Goal: Find specific page/section: Find specific page/section

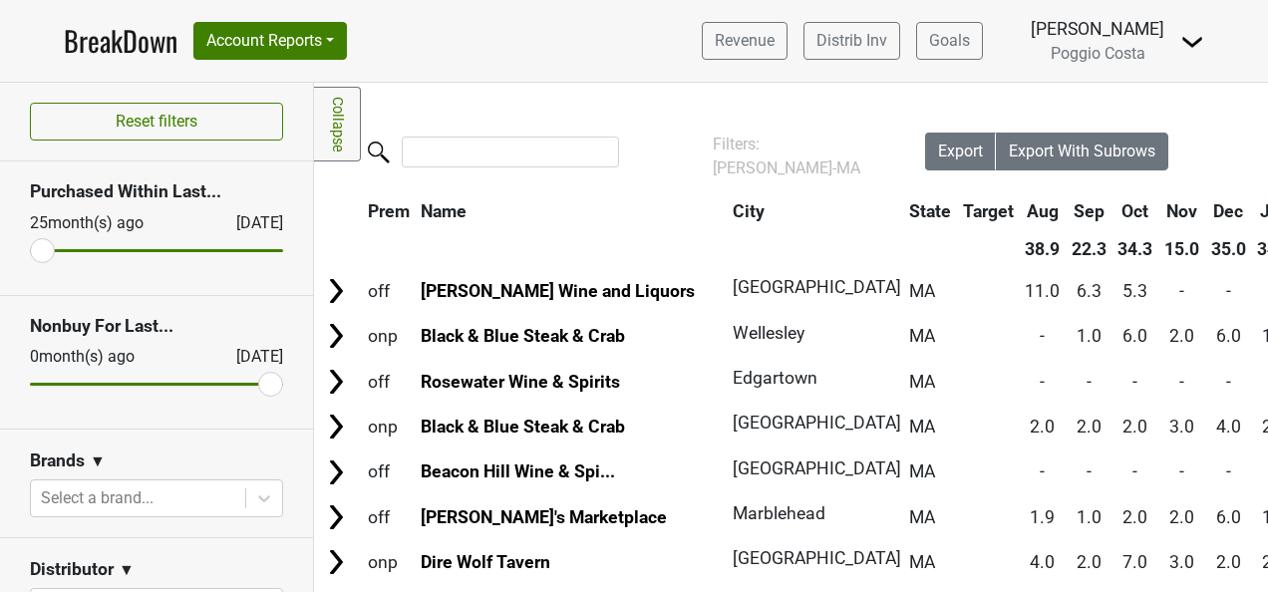
scroll to position [199, 0]
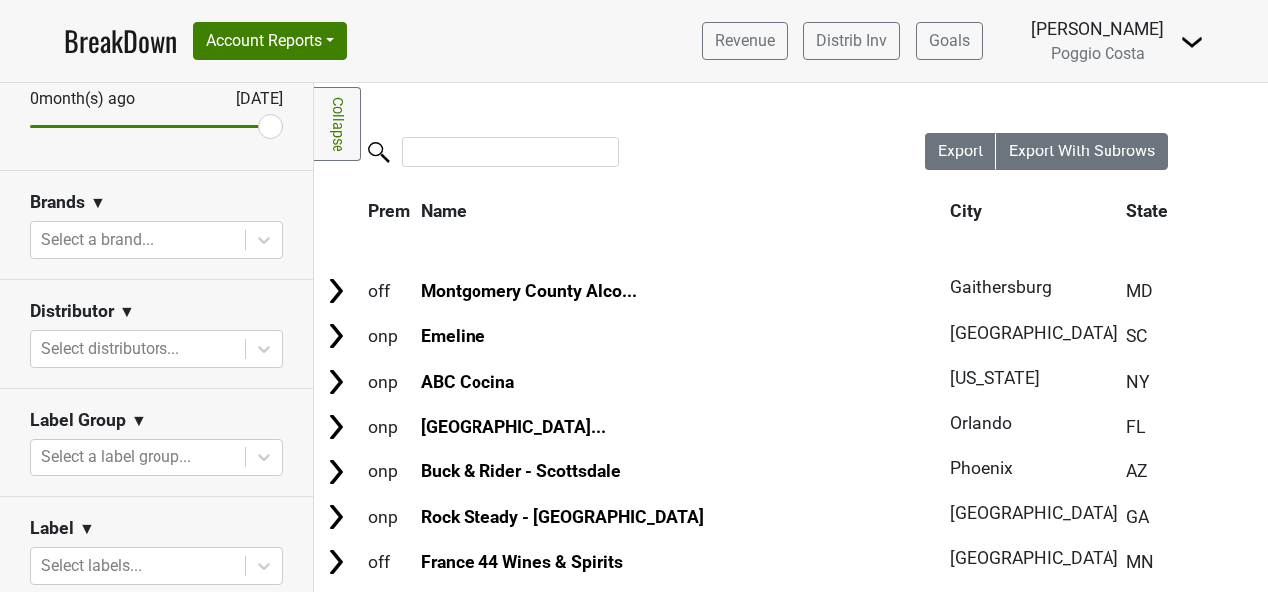
scroll to position [299, 0]
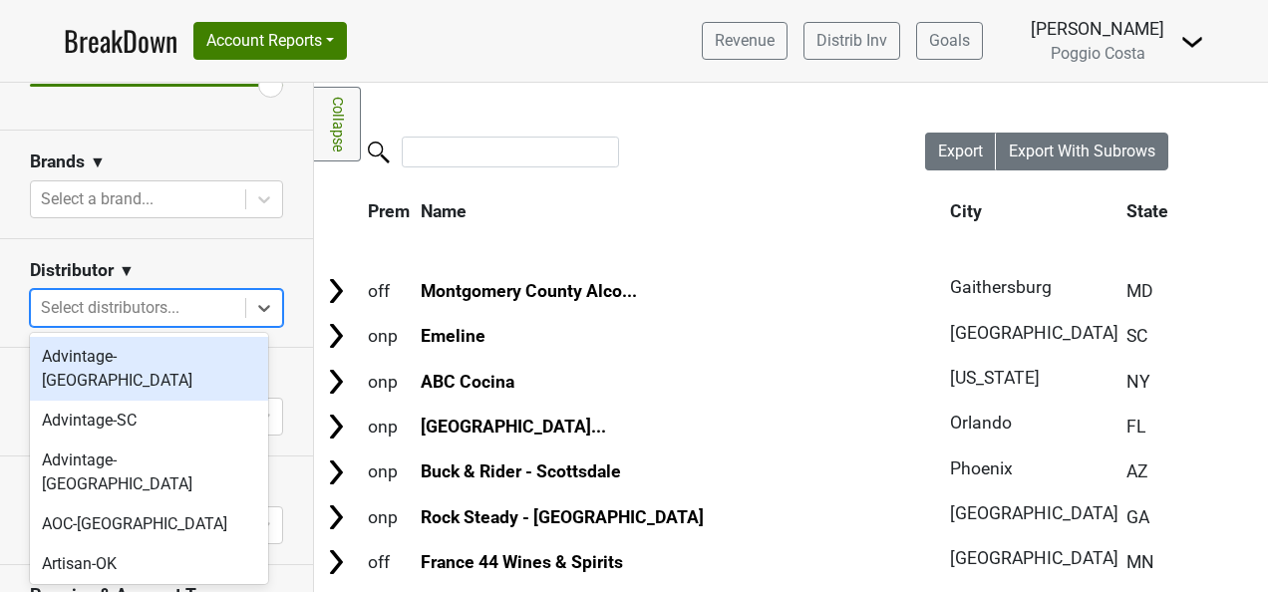
click at [201, 314] on div at bounding box center [138, 308] width 194 height 28
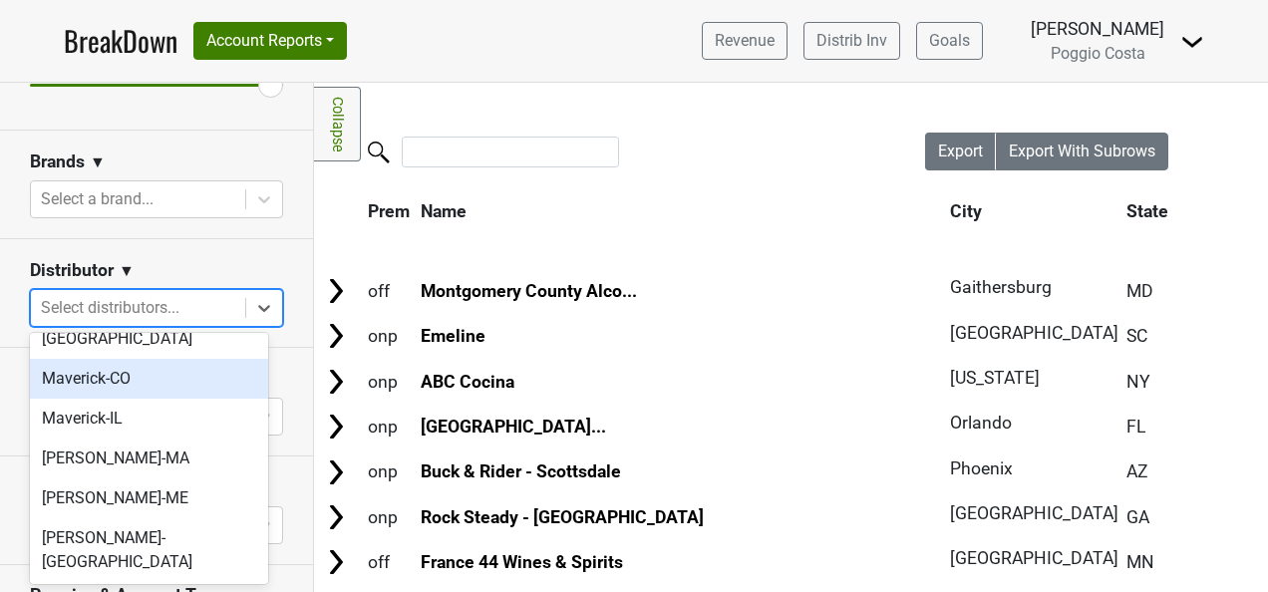
scroll to position [798, 0]
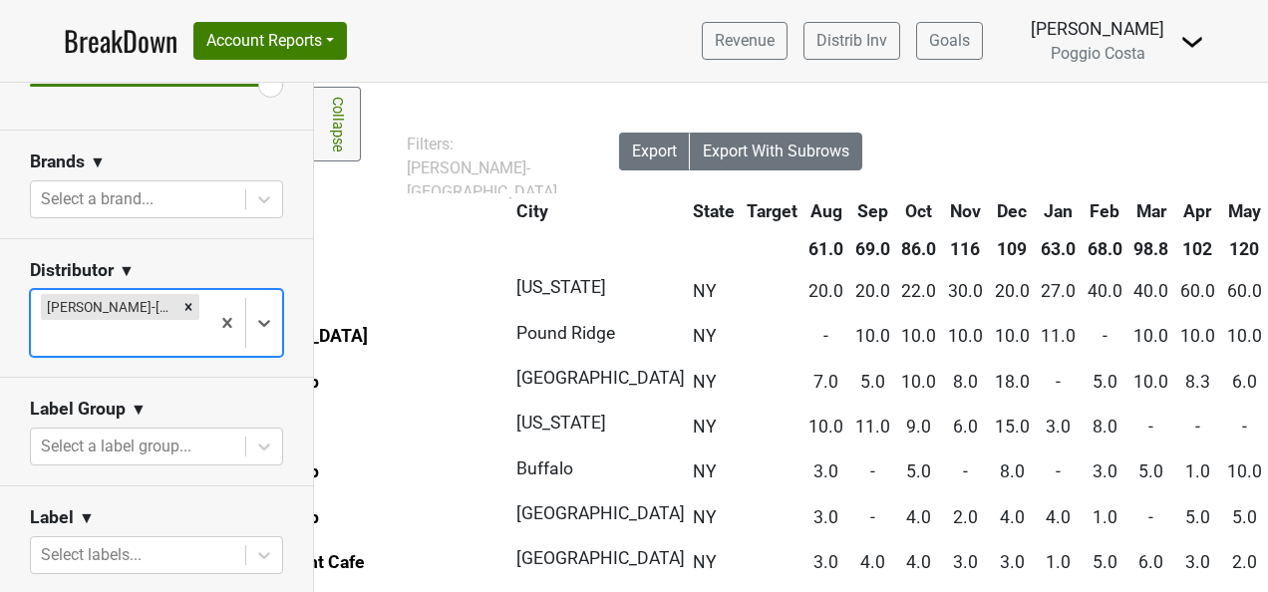
scroll to position [0, 0]
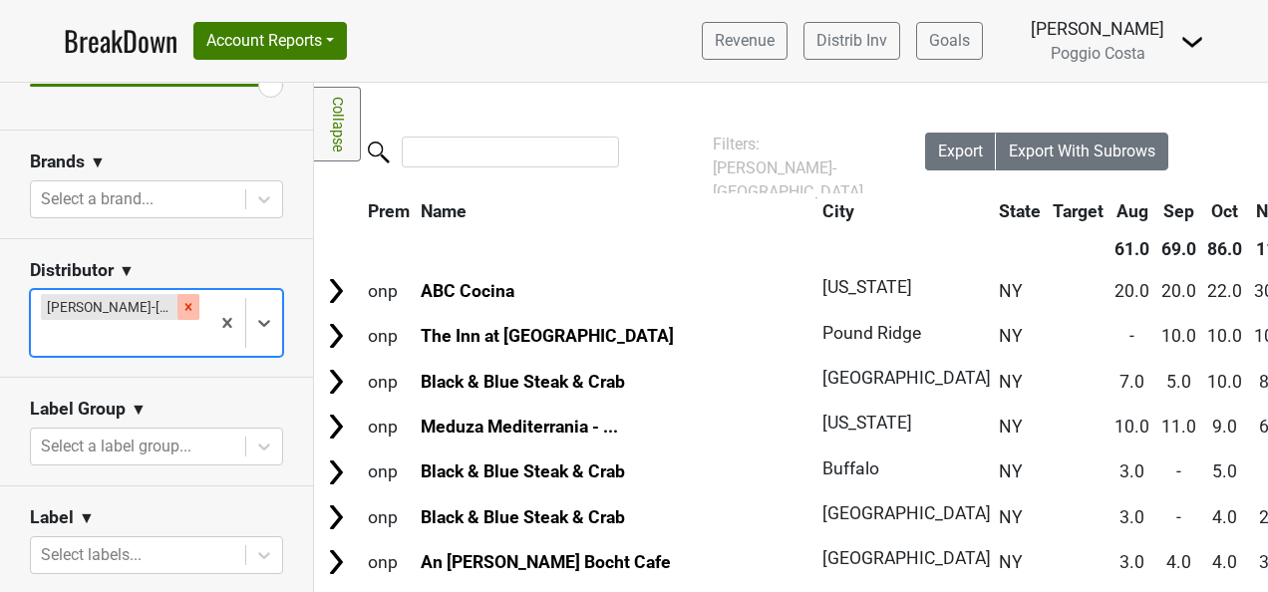
click at [185, 305] on icon "Remove MS Walker-NY" at bounding box center [188, 306] width 7 height 7
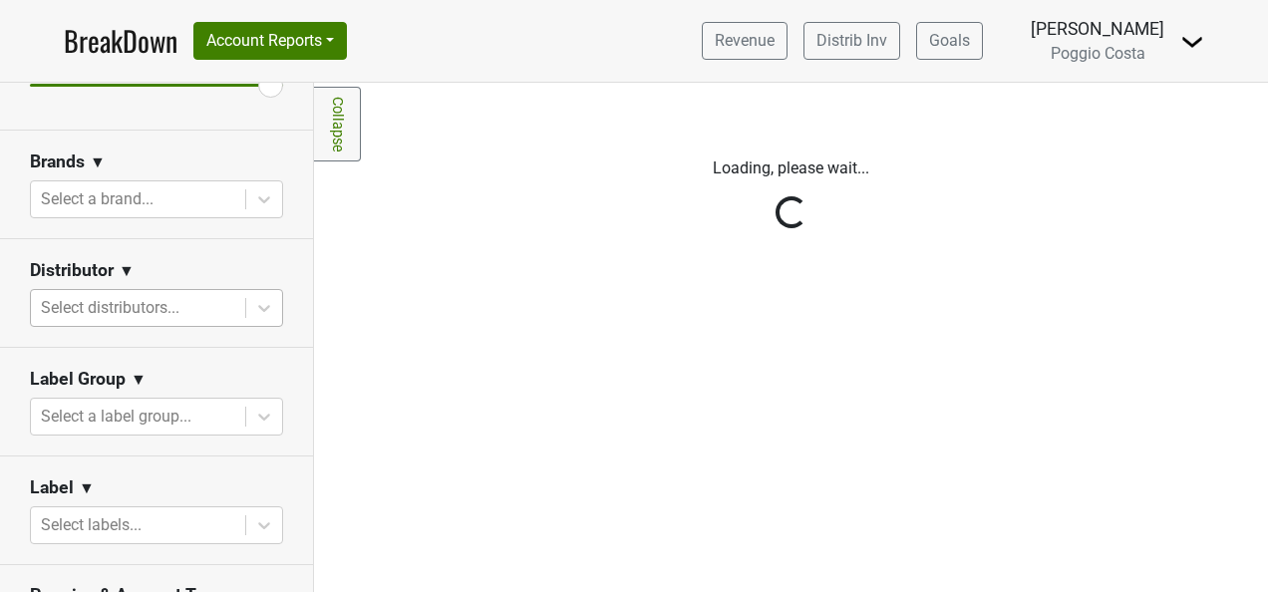
click at [183, 305] on div "Reset filters Purchased Within Last... 25 month(s) ago Sep '25 Nonbuy For Last.…" at bounding box center [157, 338] width 314 height 510
click at [195, 299] on div at bounding box center [138, 308] width 194 height 28
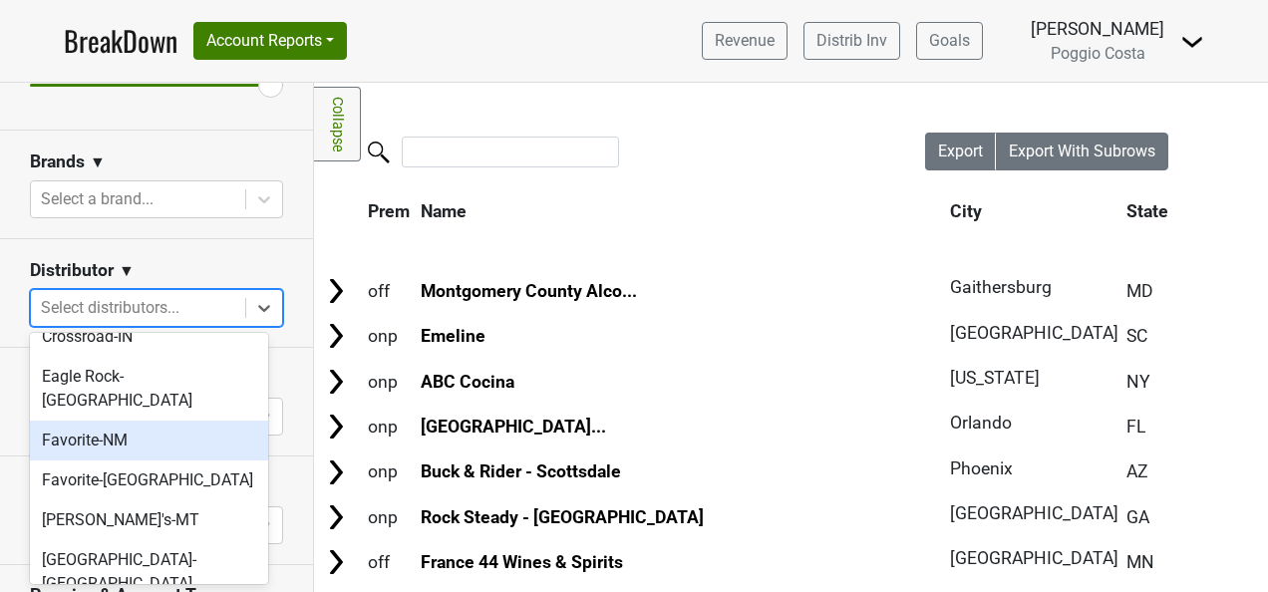
scroll to position [598, 0]
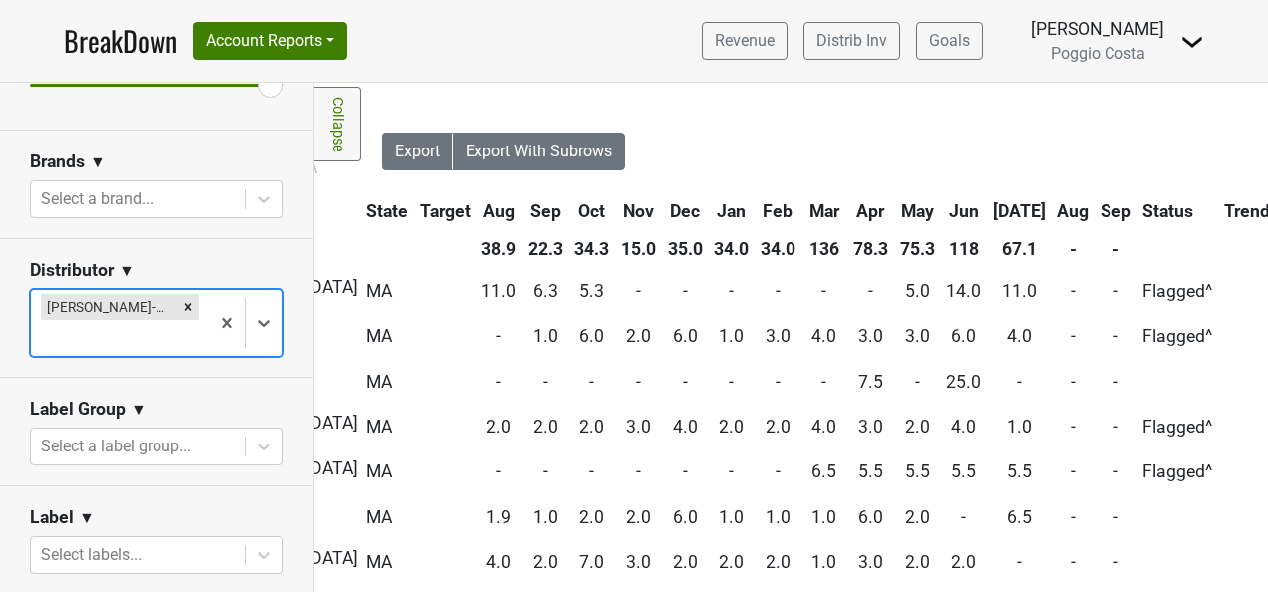
scroll to position [0, 0]
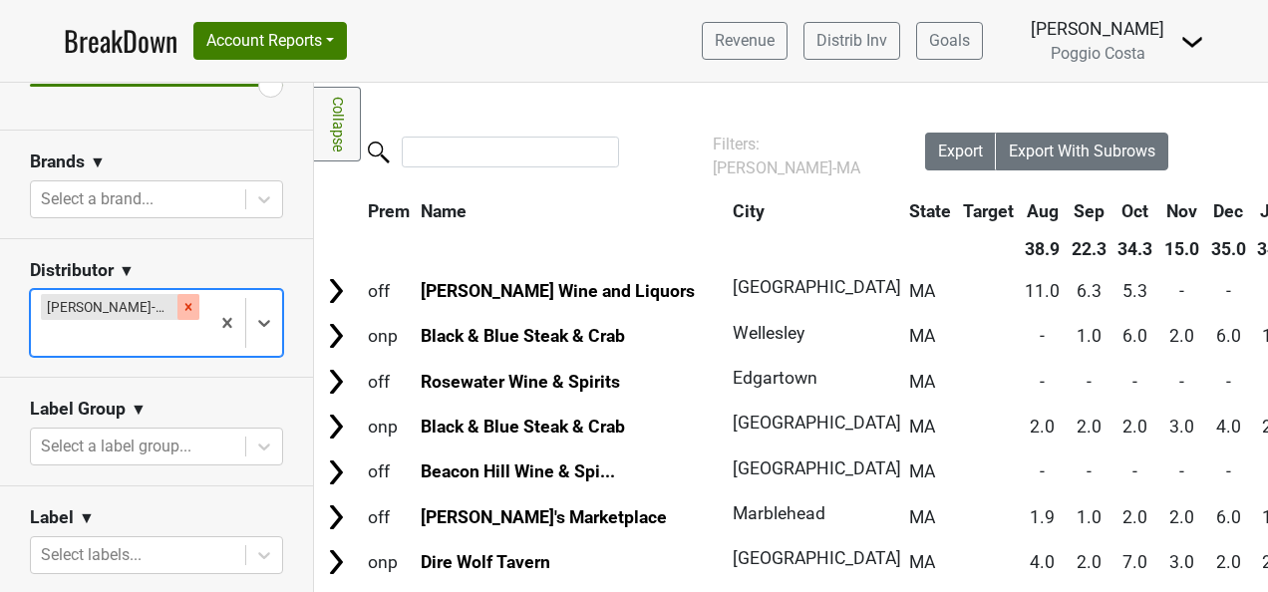
click at [181, 303] on icon "Remove MS Walker-MA" at bounding box center [188, 307] width 14 height 14
